Goal: Task Accomplishment & Management: Manage account settings

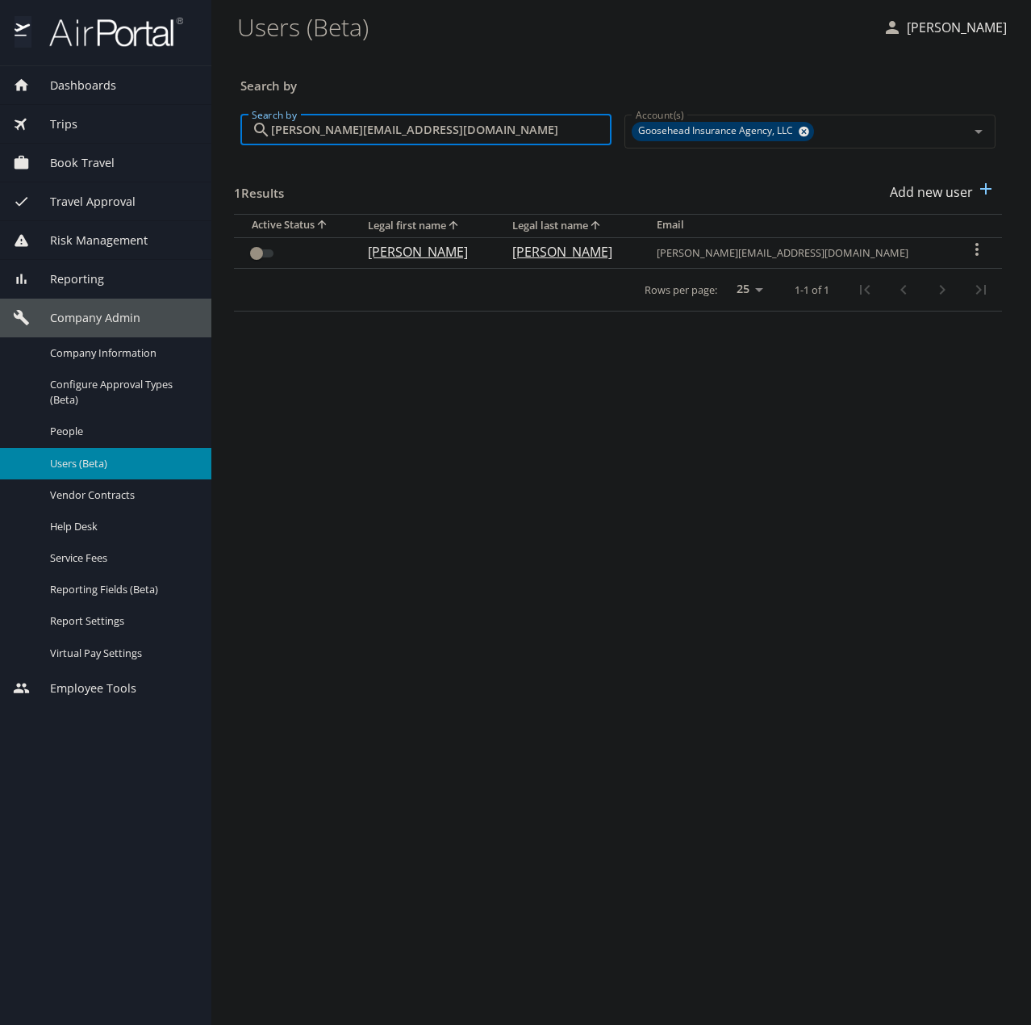
click at [432, 138] on input "j.williams@goosehead.com" at bounding box center [441, 130] width 341 height 31
click at [432, 137] on input "j.williams@goosehead.com" at bounding box center [441, 130] width 341 height 31
paste input "text"
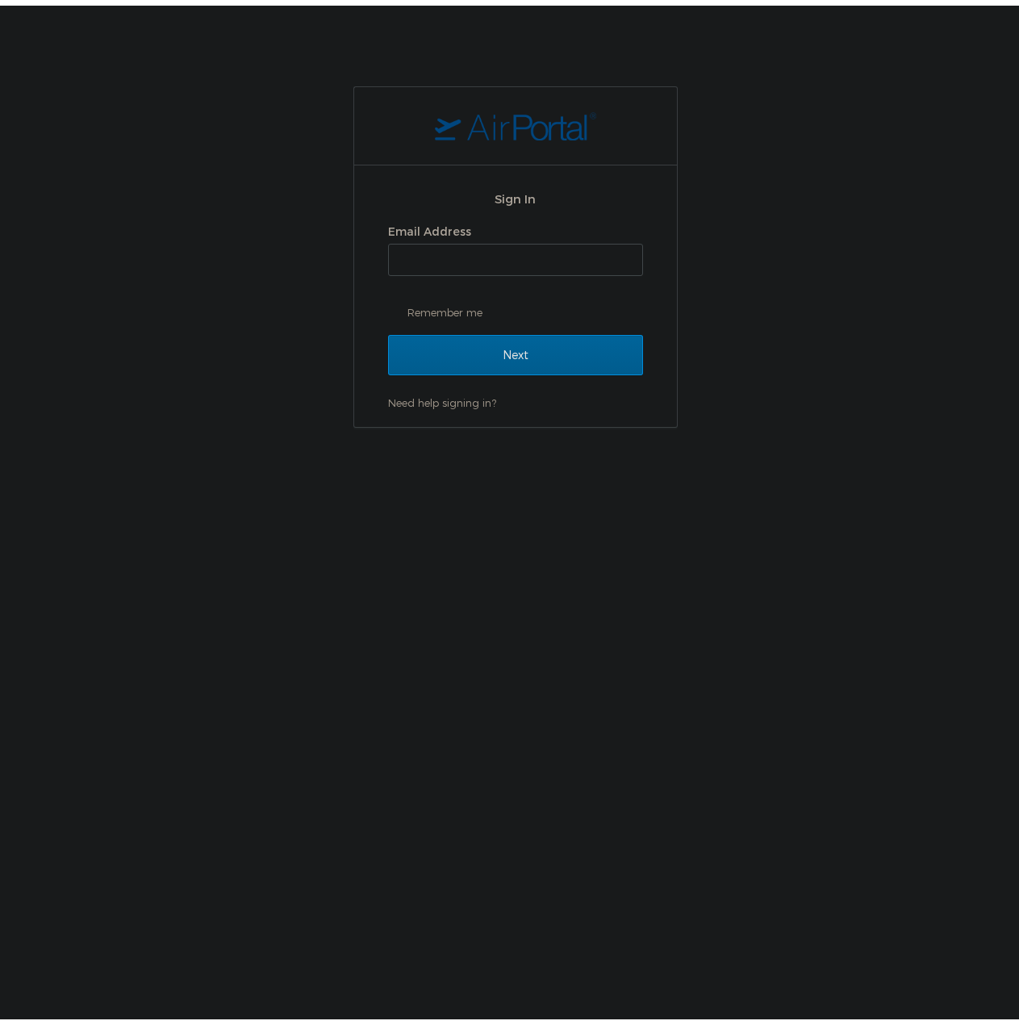
click at [417, 232] on label "Email Address" at bounding box center [429, 226] width 83 height 14
click at [417, 239] on input "Email Address" at bounding box center [515, 254] width 253 height 31
click at [442, 248] on input "Email Address" at bounding box center [515, 254] width 253 height 31
type input "shiva.tanwer@goosehead.com"
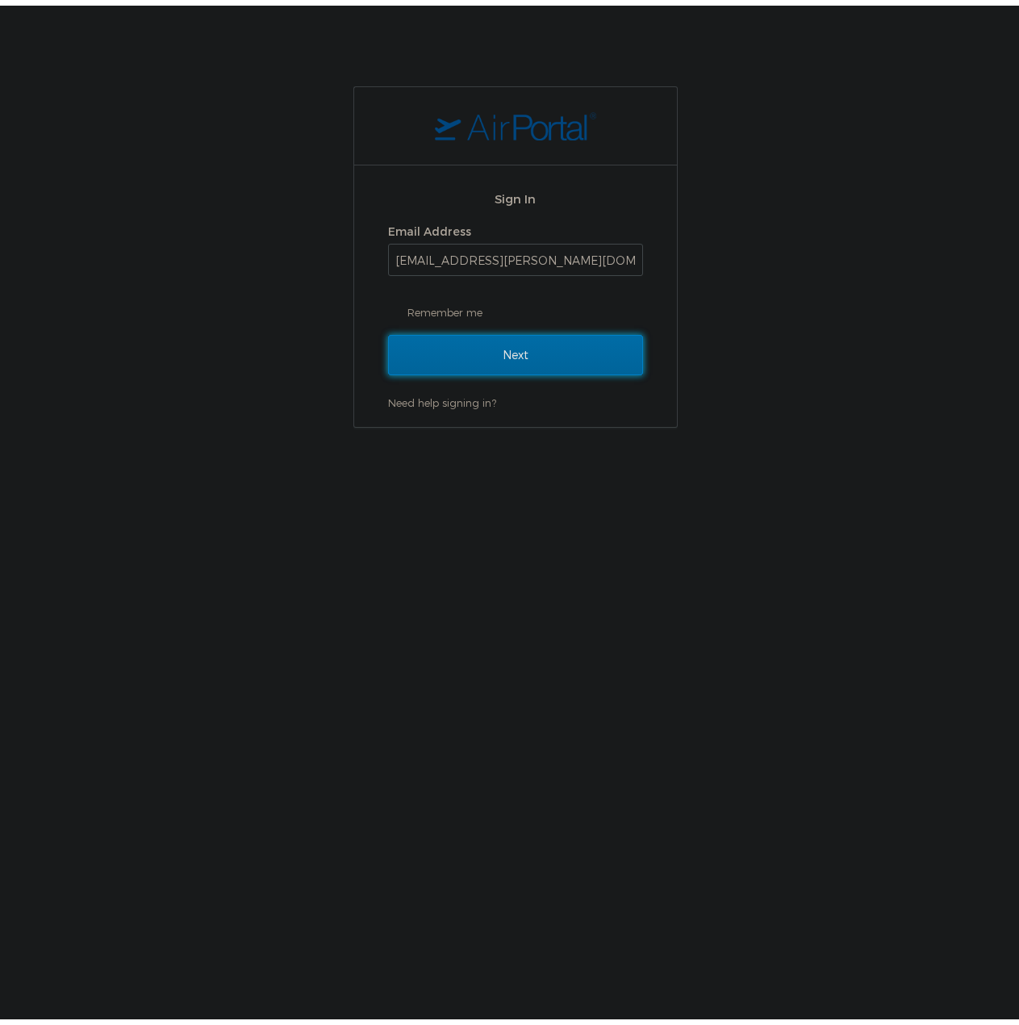
click at [478, 336] on input "Next" at bounding box center [515, 349] width 255 height 40
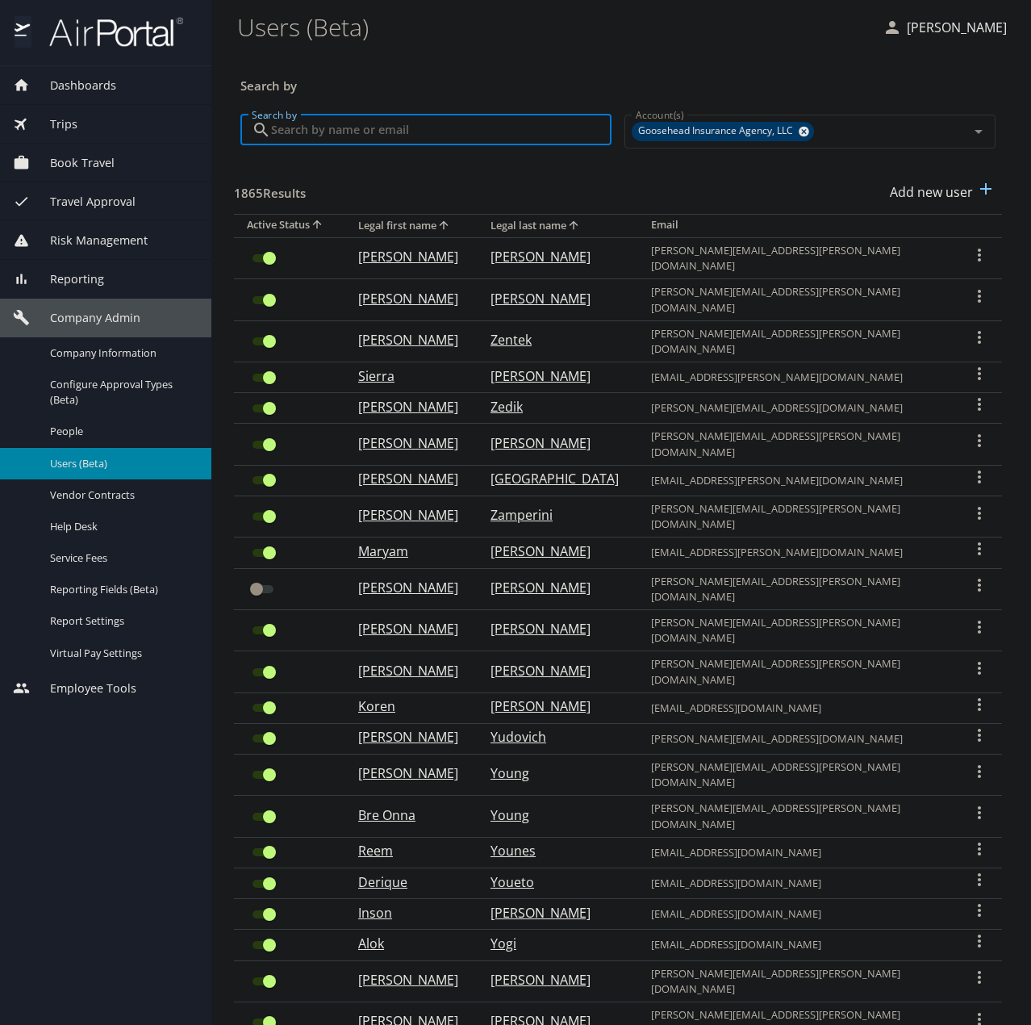
click at [350, 128] on input "Search by" at bounding box center [441, 130] width 341 height 31
paste input "jacob.hill@goosehead.com"
type input "jacob.hill@goosehead.com"
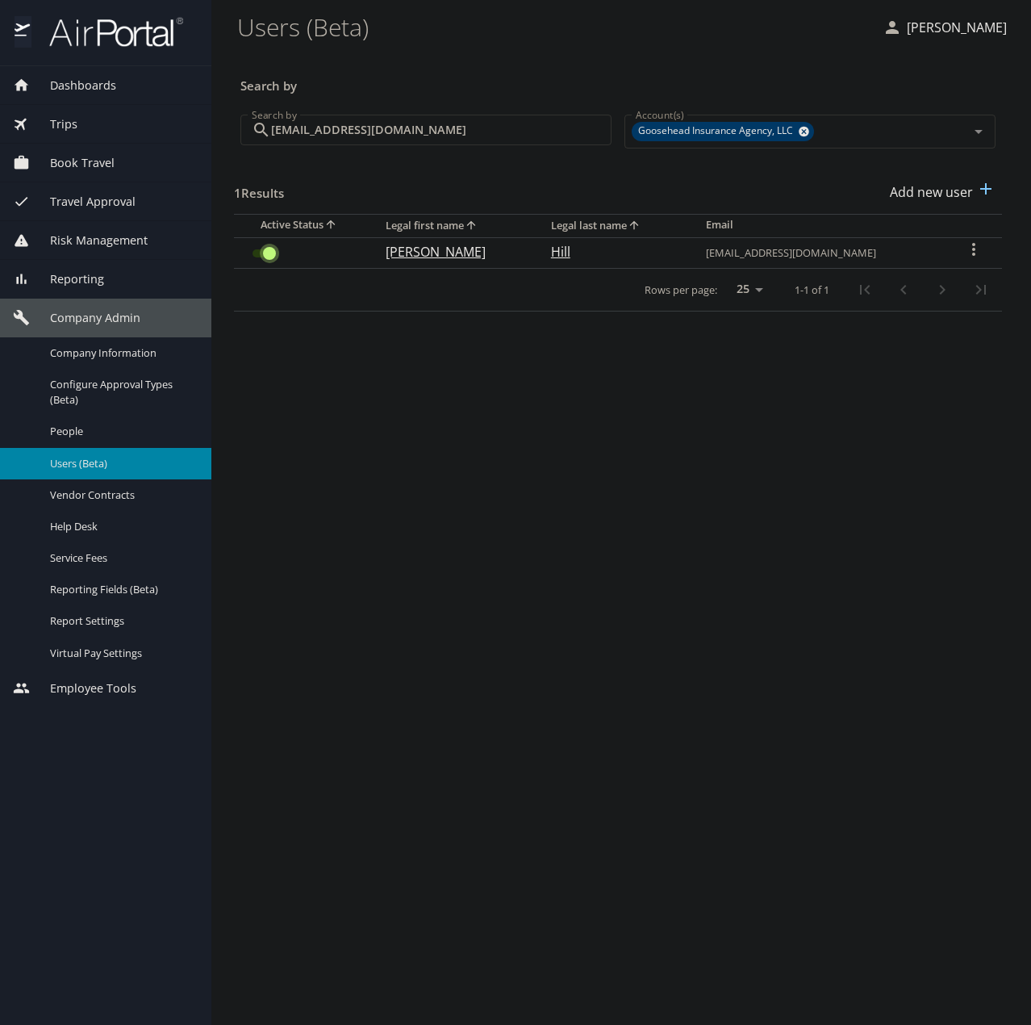
click at [274, 256] on input "User Search Table" at bounding box center [269, 253] width 58 height 19
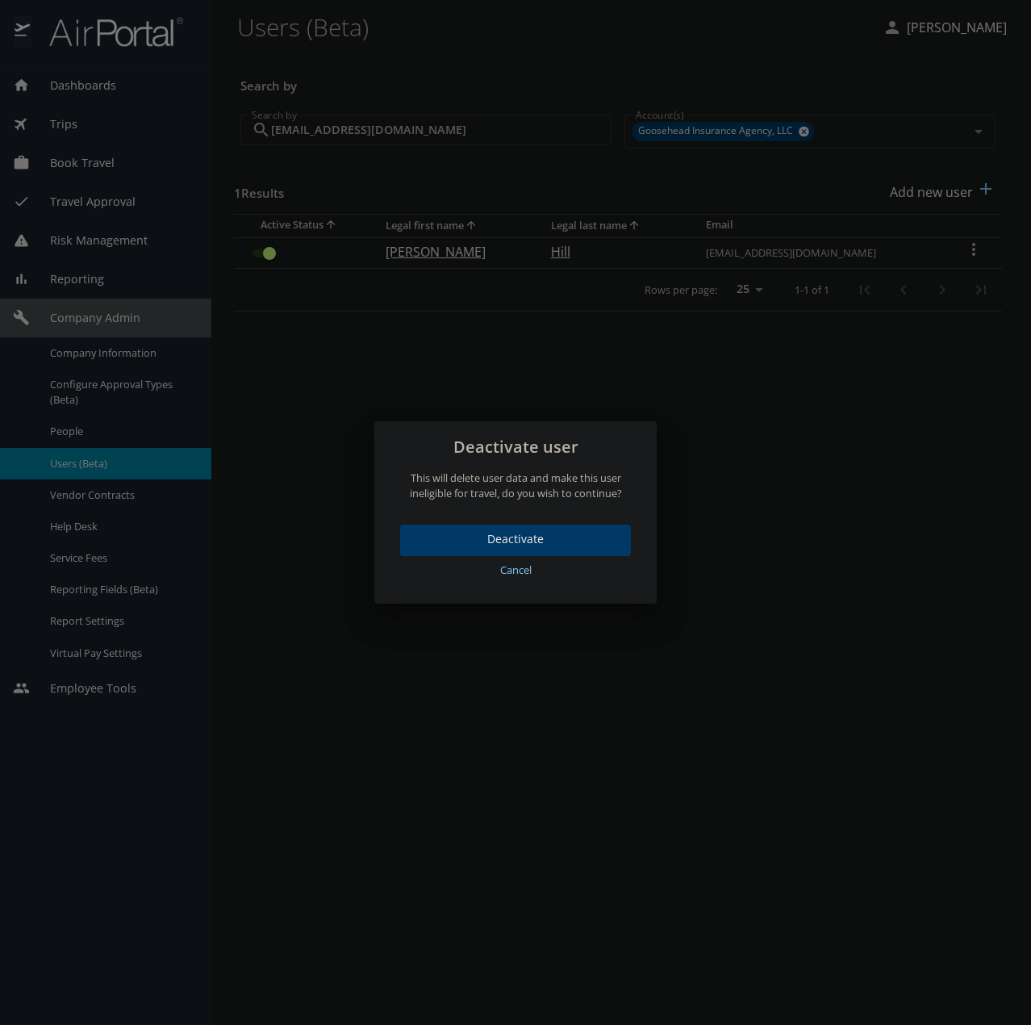
click at [541, 541] on span "Deactivate" at bounding box center [515, 539] width 205 height 20
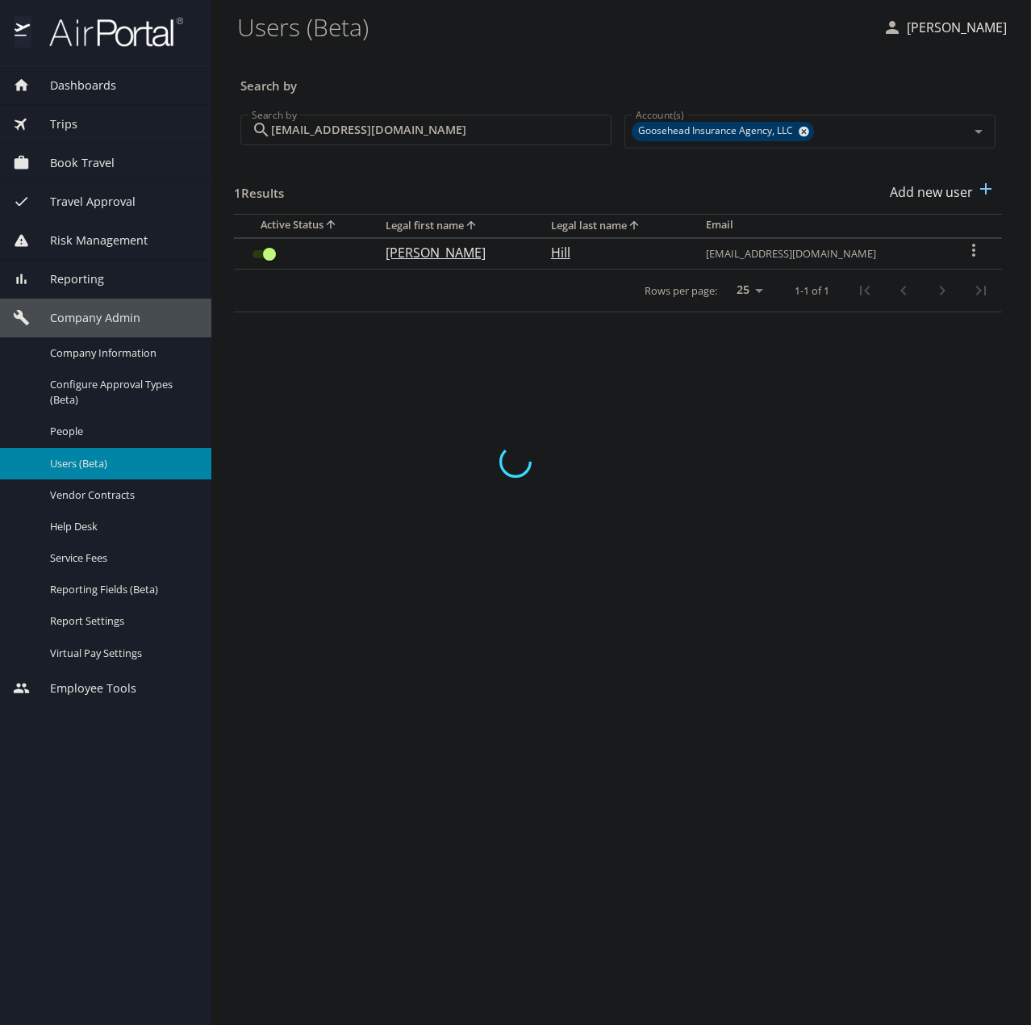
checkbox input "false"
